Goal: Go to known website: Access a specific website the user already knows

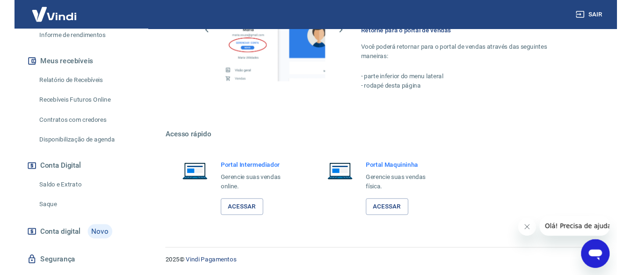
scroll to position [212, 0]
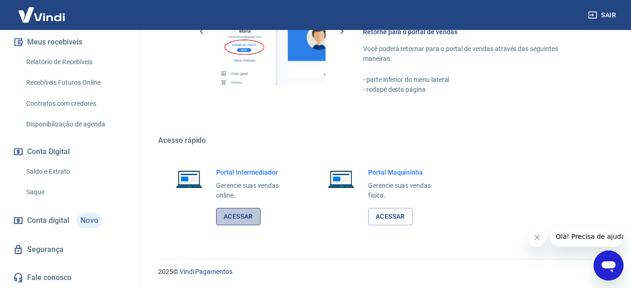
click at [240, 216] on link "Acessar" at bounding box center [238, 216] width 44 height 17
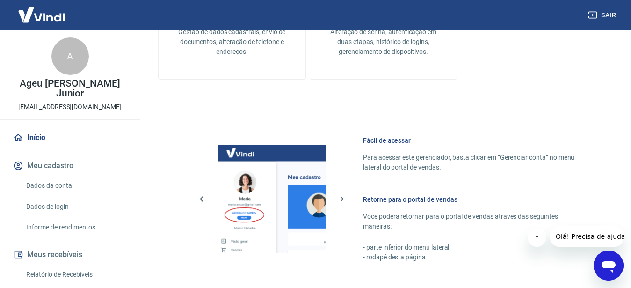
scroll to position [549, 0]
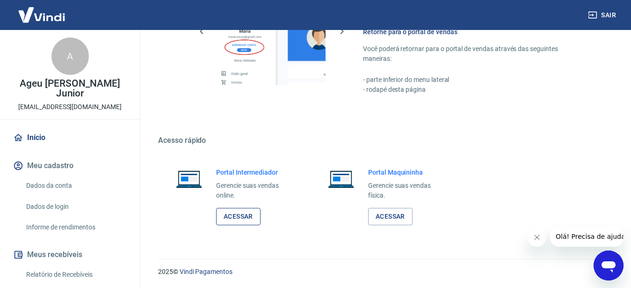
click at [248, 223] on link "Acessar" at bounding box center [238, 216] width 44 height 17
click at [232, 222] on link "Acessar" at bounding box center [238, 216] width 44 height 17
